Goal: Complete application form: Complete application form

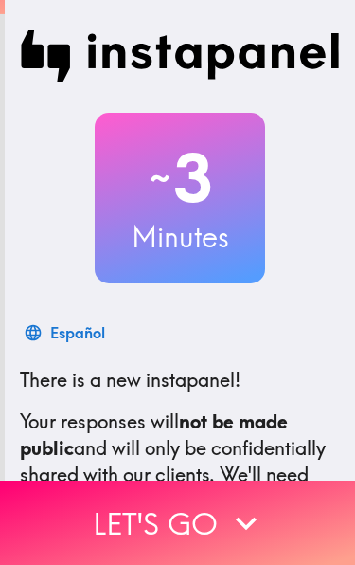
click at [135, 511] on button "Let's go" at bounding box center [177, 522] width 355 height 84
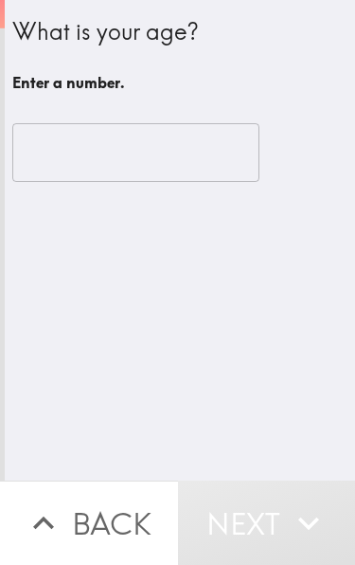
click at [76, 143] on input "number" at bounding box center [135, 152] width 247 height 59
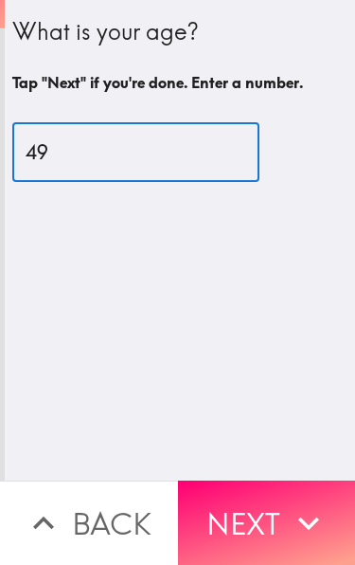
type input "49"
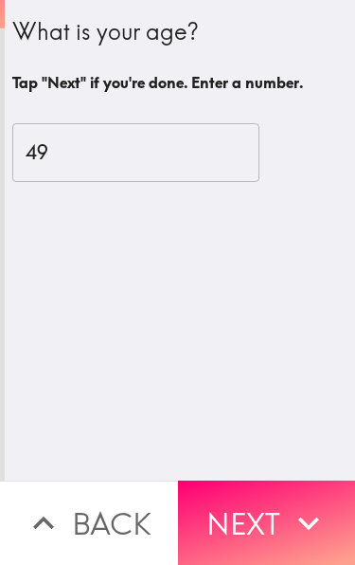
click at [270, 507] on button "Next" at bounding box center [267, 522] width 178 height 84
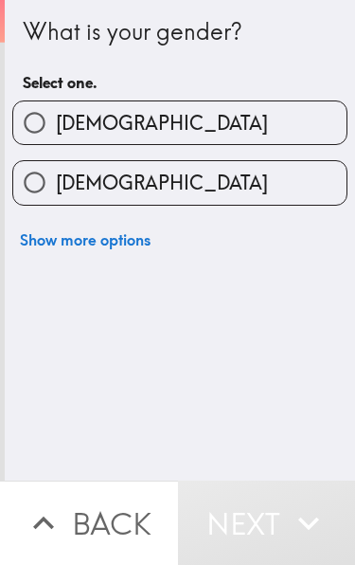
click at [20, 179] on input "[DEMOGRAPHIC_DATA]" at bounding box center [34, 182] width 43 height 43
radio input "true"
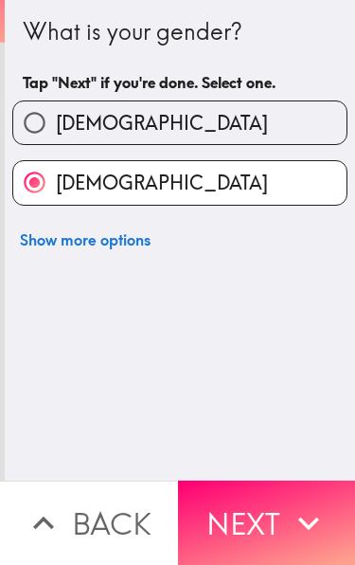
click at [256, 527] on button "Next" at bounding box center [267, 522] width 178 height 84
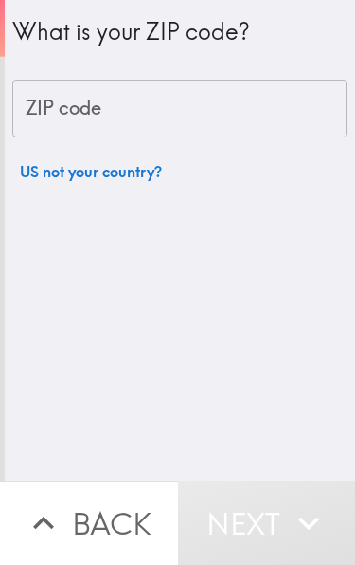
click at [60, 113] on div "ZIP code ZIP code" at bounding box center [179, 109] width 335 height 59
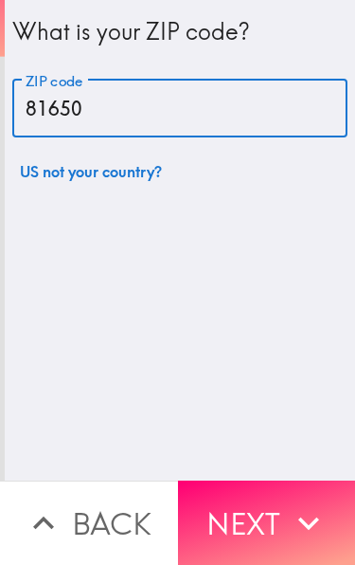
type input "81650"
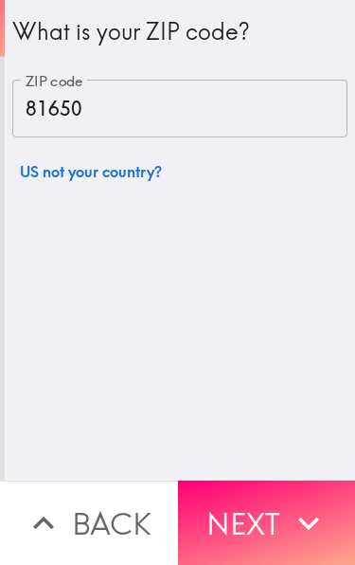
click at [228, 517] on button "Next" at bounding box center [267, 522] width 178 height 84
